Goal: Information Seeking & Learning: Learn about a topic

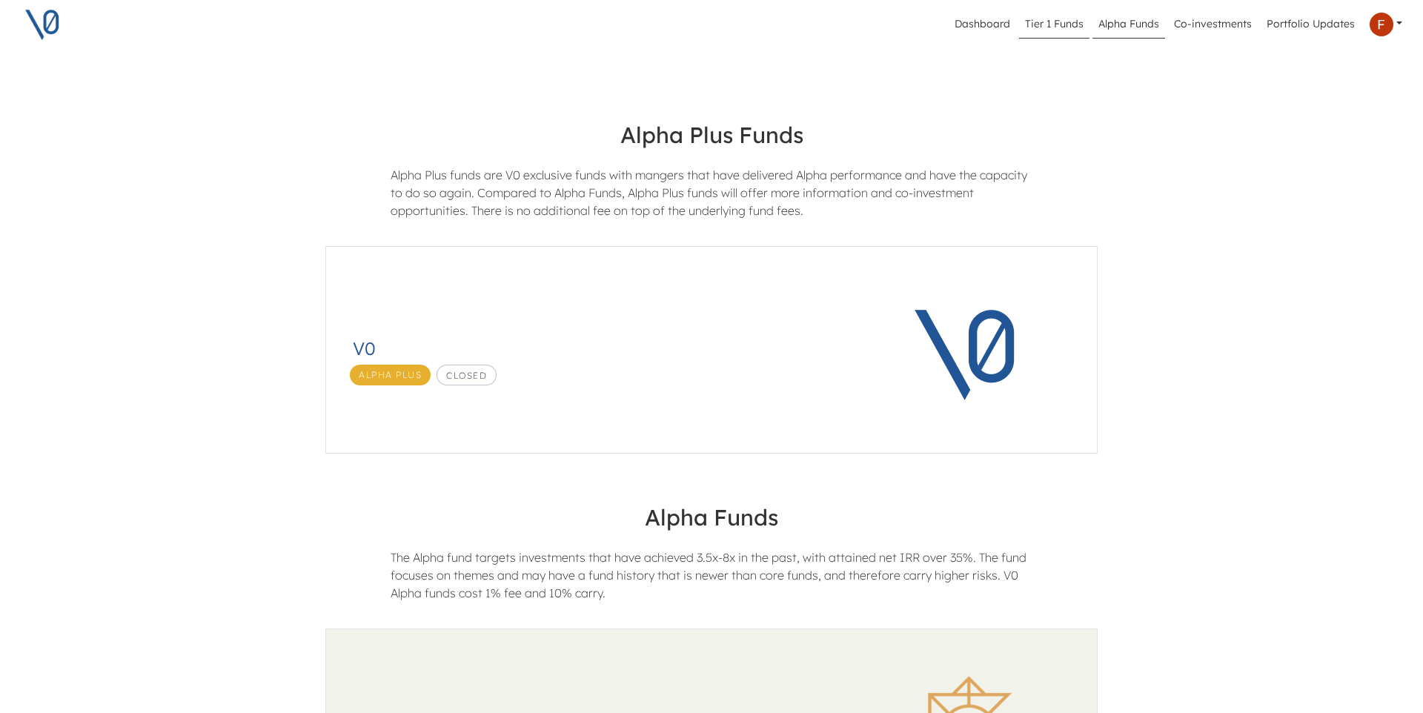
click at [1066, 25] on link "Tier 1 Funds" at bounding box center [1054, 24] width 70 height 28
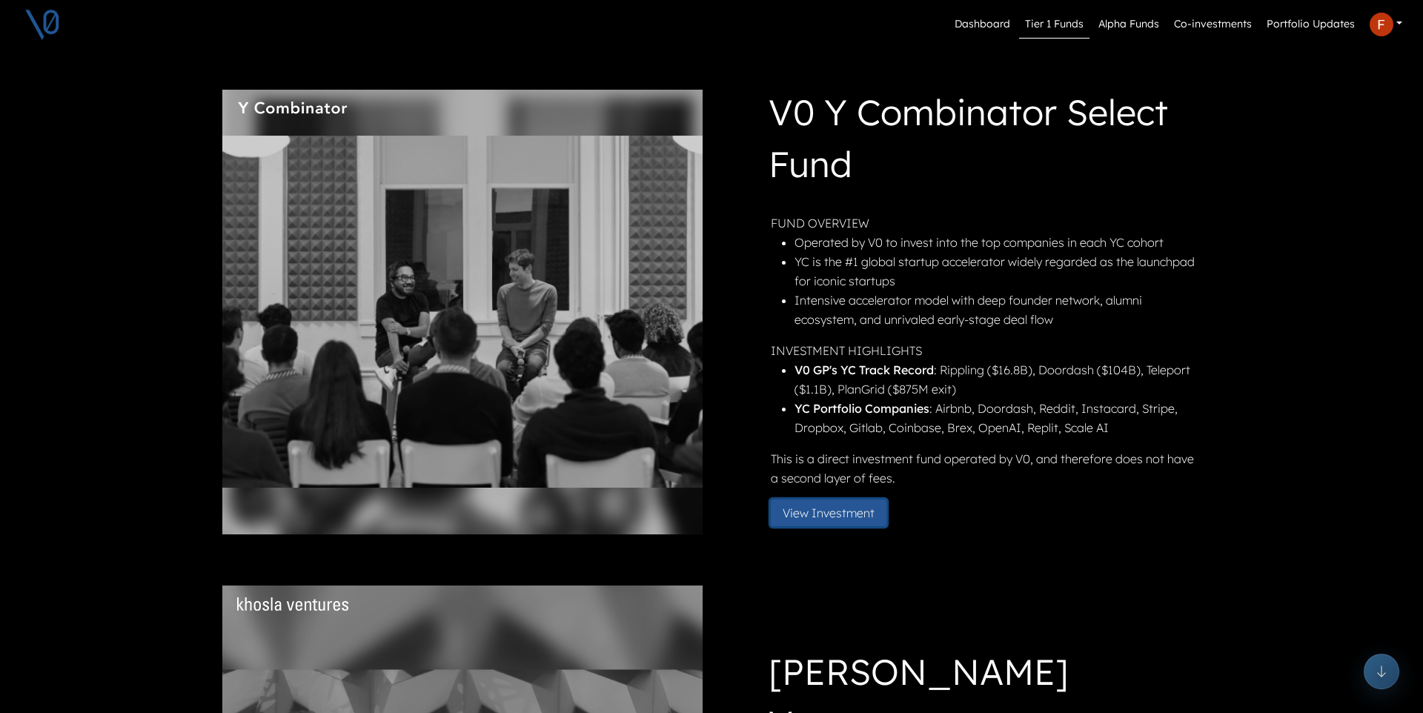
click at [851, 511] on button "View Investment" at bounding box center [829, 512] width 116 height 27
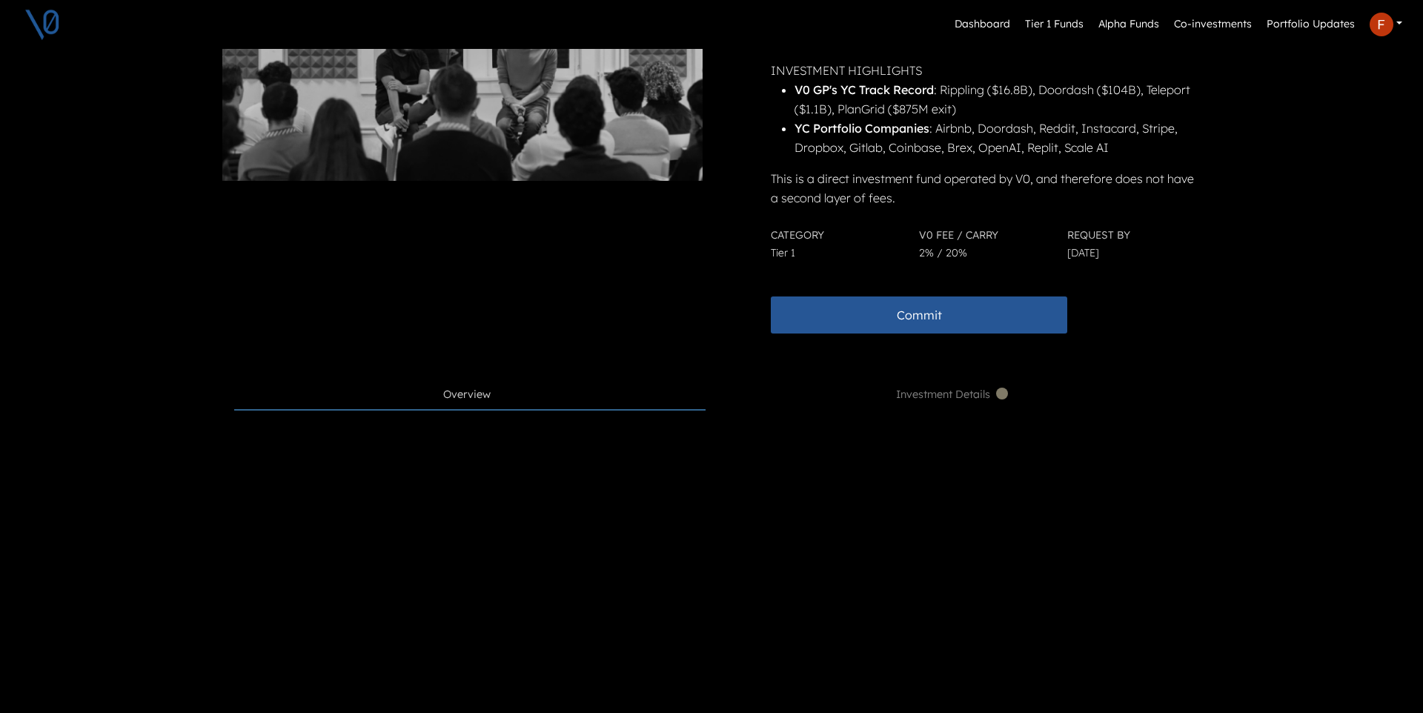
scroll to position [313, 0]
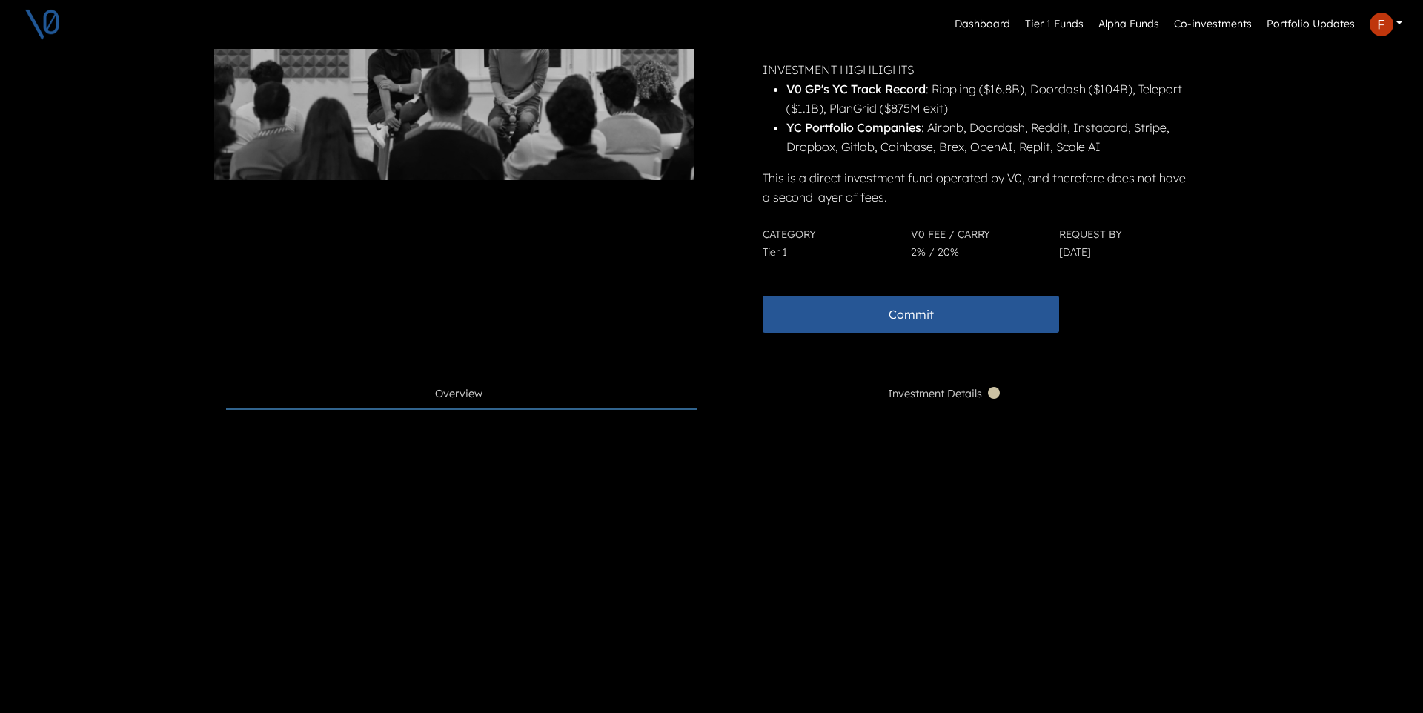
click at [910, 396] on span "Investment Details" at bounding box center [945, 394] width 115 height 16
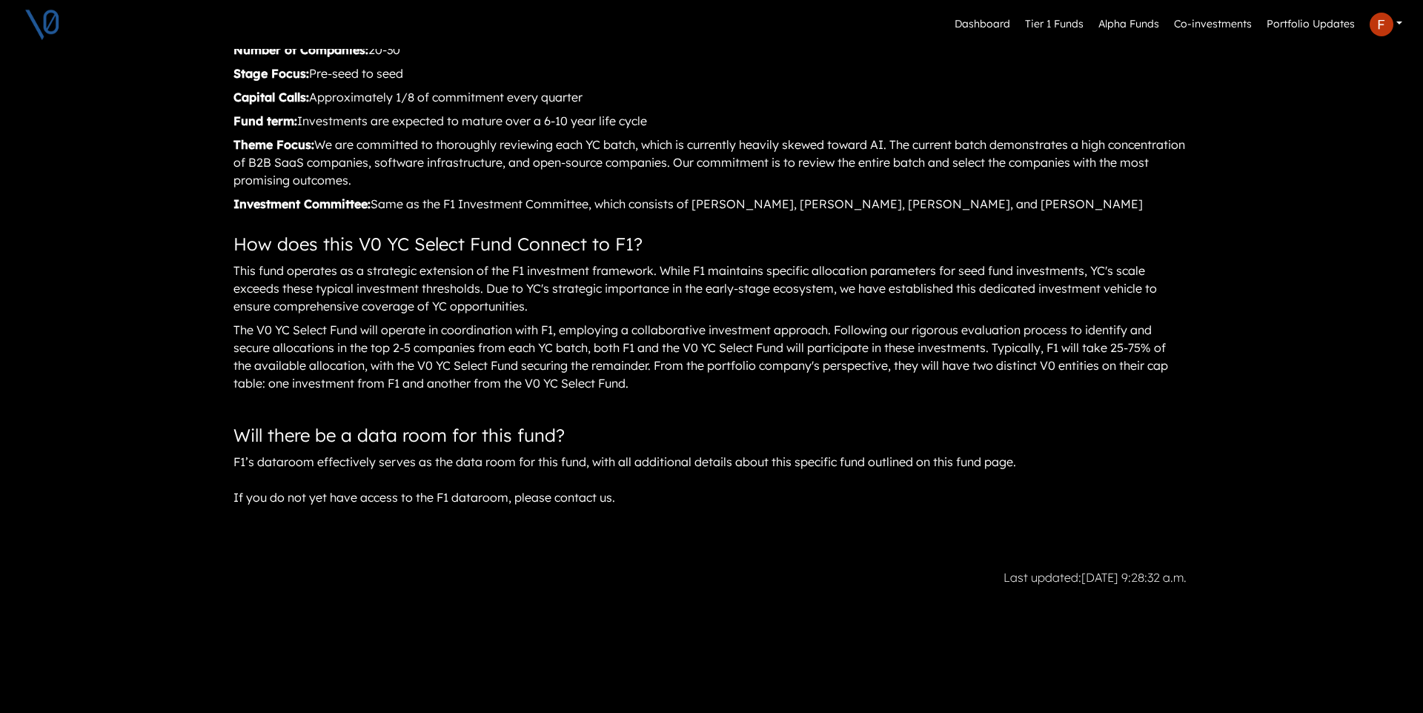
scroll to position [2019, 2]
